Goal: Task Accomplishment & Management: Complete application form

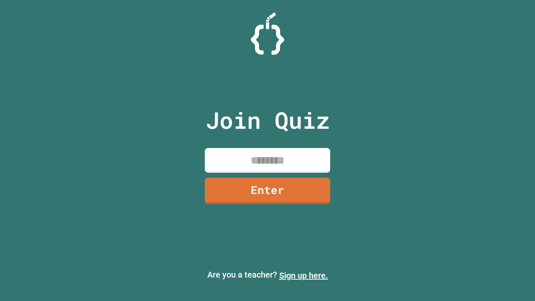
click at [304, 276] on link "Sign up here." at bounding box center [303, 276] width 49 height 10
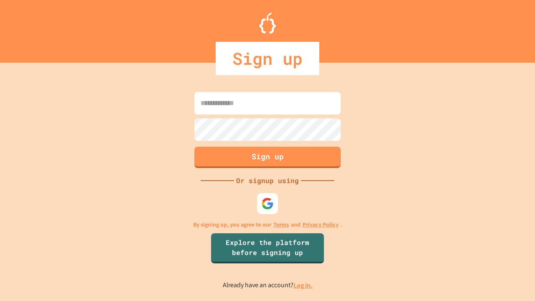
click at [304, 285] on link "Log in." at bounding box center [303, 285] width 19 height 9
